Goal: Navigation & Orientation: Understand site structure

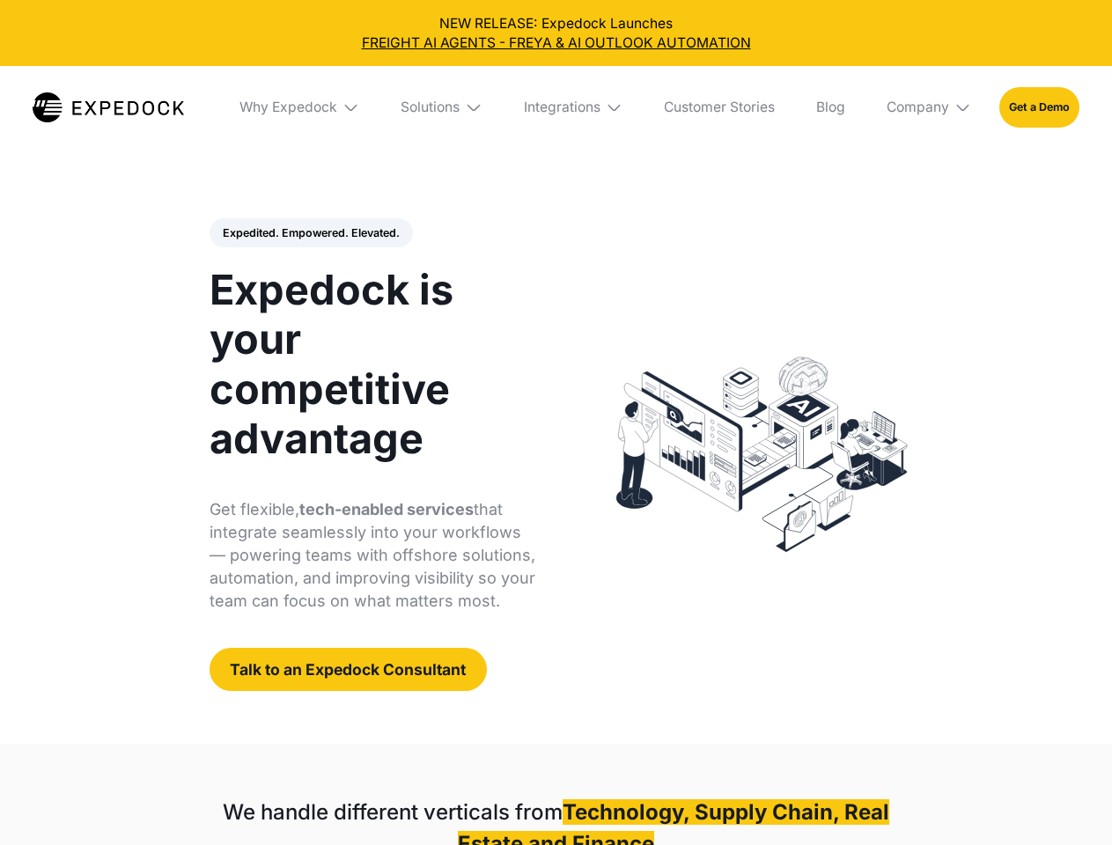
select select
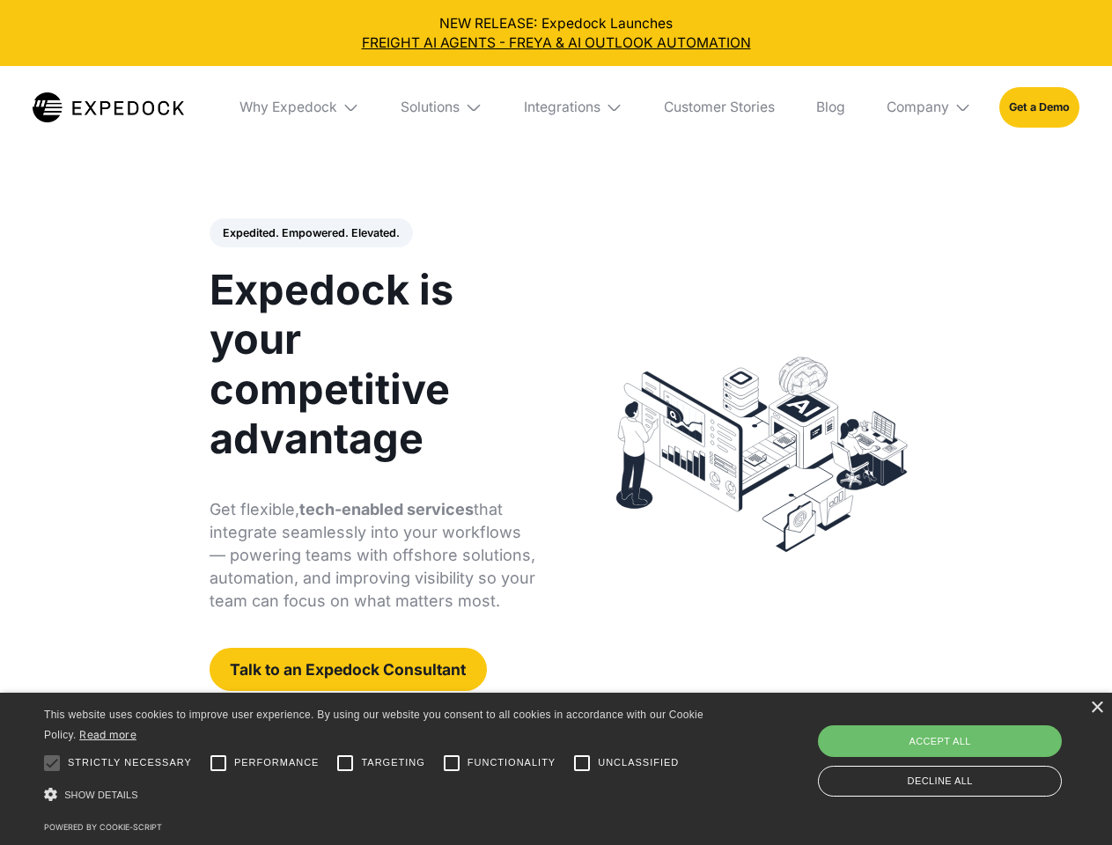
click at [556, 107] on div "Integrations" at bounding box center [562, 108] width 77 height 18
click at [300, 107] on div "Why Expedock" at bounding box center [274, 108] width 98 height 18
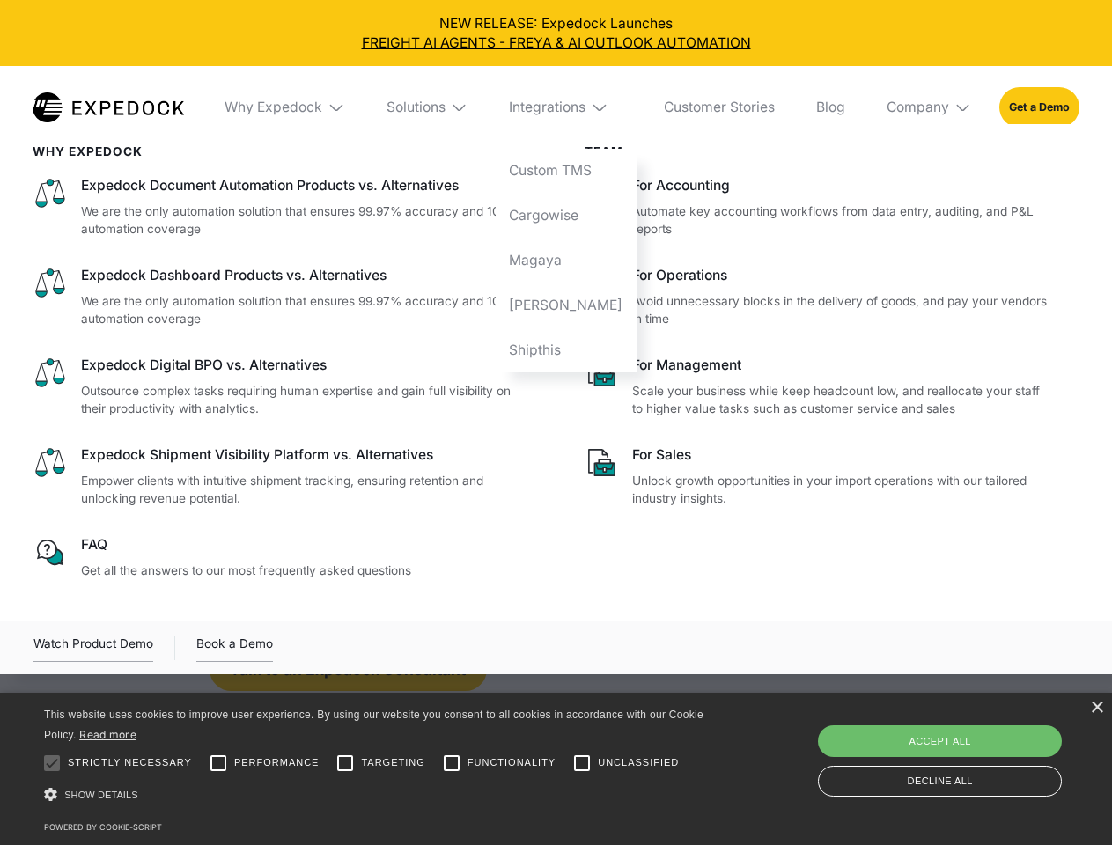
click at [443, 107] on div "Solutions" at bounding box center [416, 108] width 59 height 18
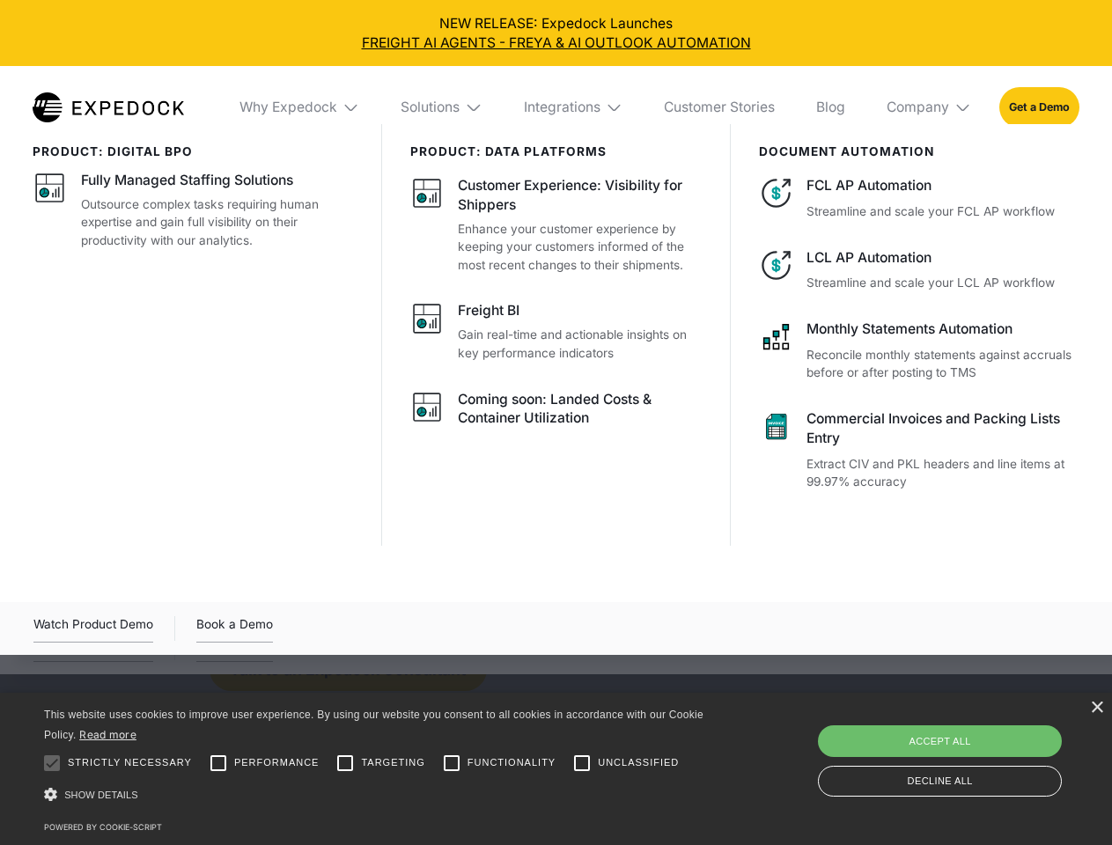
click at [574, 107] on div "Integrations" at bounding box center [562, 108] width 77 height 18
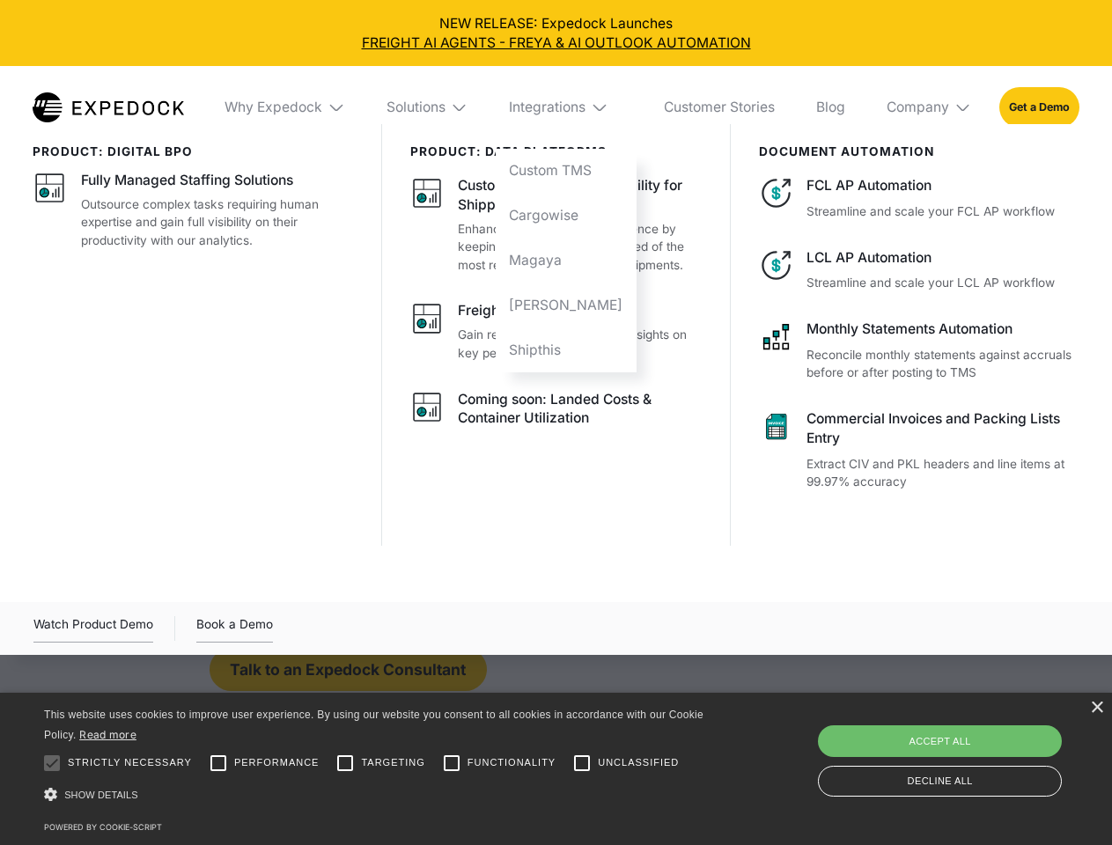
click at [930, 107] on div "Company" at bounding box center [918, 108] width 63 height 18
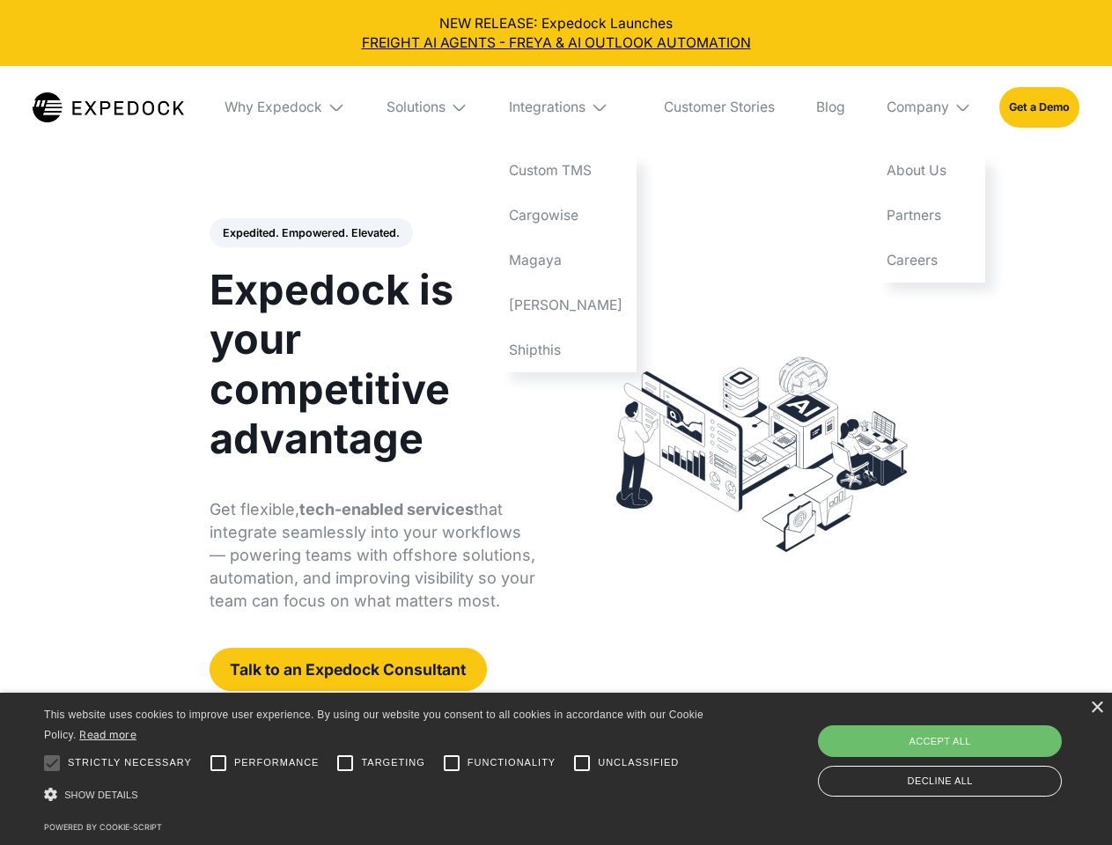
click at [310, 233] on div "Expedited. Empowered. Elevated. Automate Freight Document Extraction at 99.97% …" at bounding box center [373, 455] width 327 height 474
click at [52, 763] on div at bounding box center [51, 763] width 35 height 35
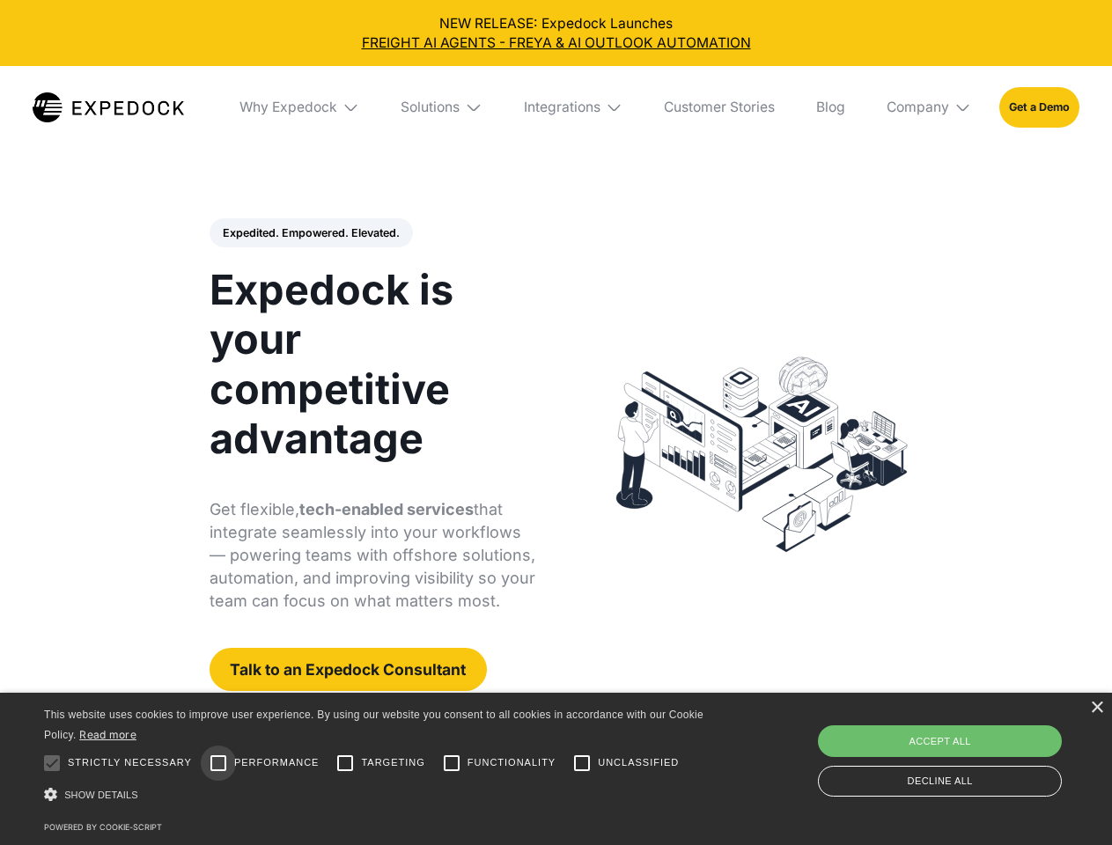
click at [218, 763] on input "Performance" at bounding box center [218, 763] width 35 height 35
checkbox input "true"
click at [345, 763] on input "Targeting" at bounding box center [345, 763] width 35 height 35
checkbox input "true"
click at [452, 763] on input "Functionality" at bounding box center [451, 763] width 35 height 35
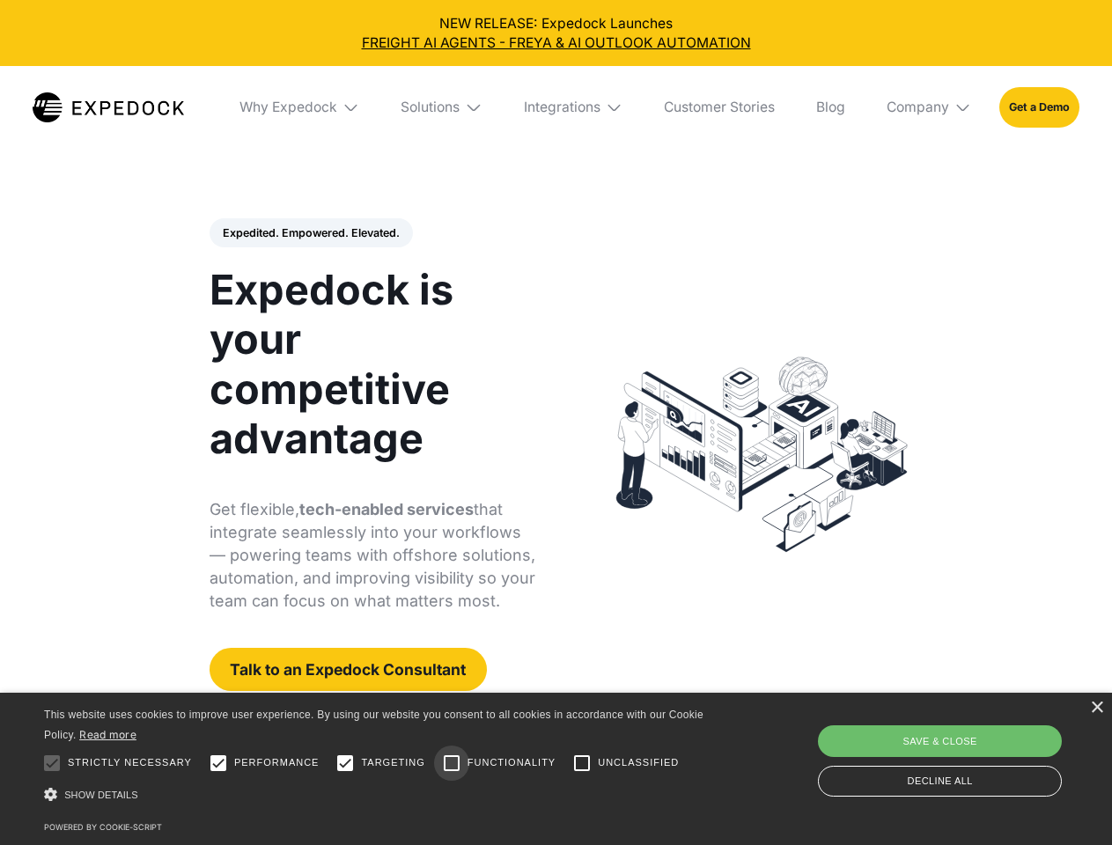
checkbox input "true"
